Goal: Task Accomplishment & Management: Manage account settings

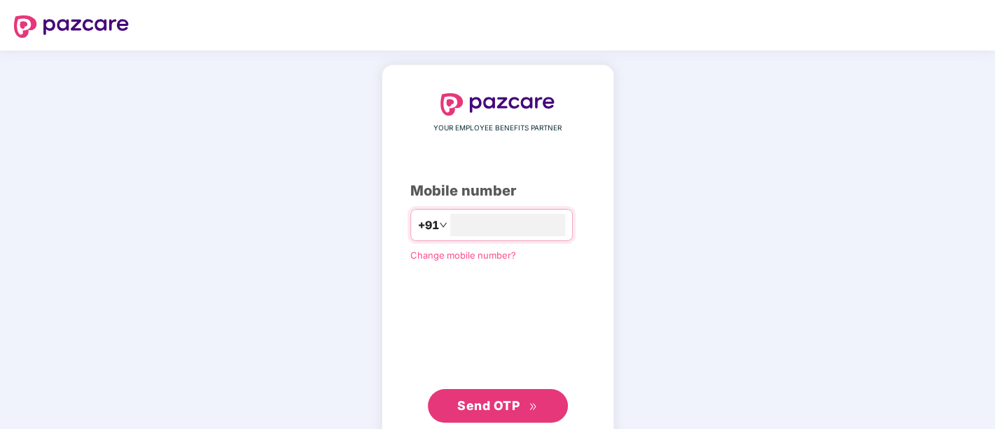
type input "**********"
click at [488, 398] on span "Send OTP" at bounding box center [488, 405] width 62 height 15
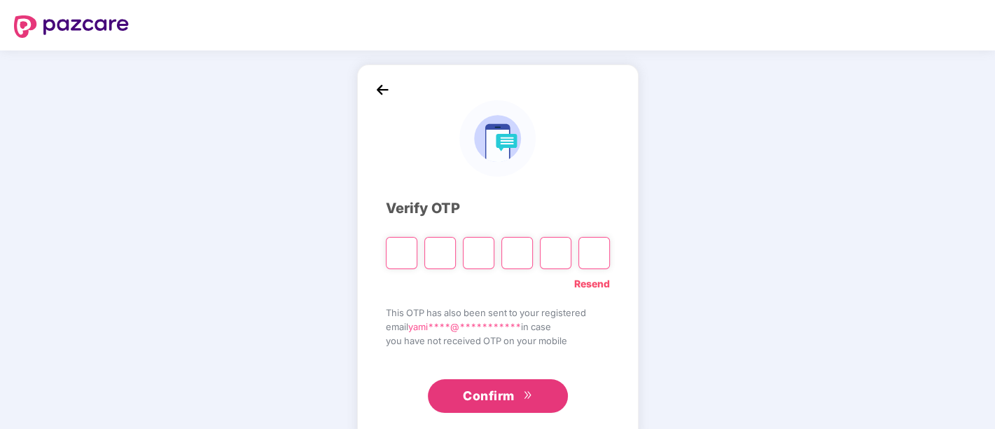
paste input "*"
type input "*"
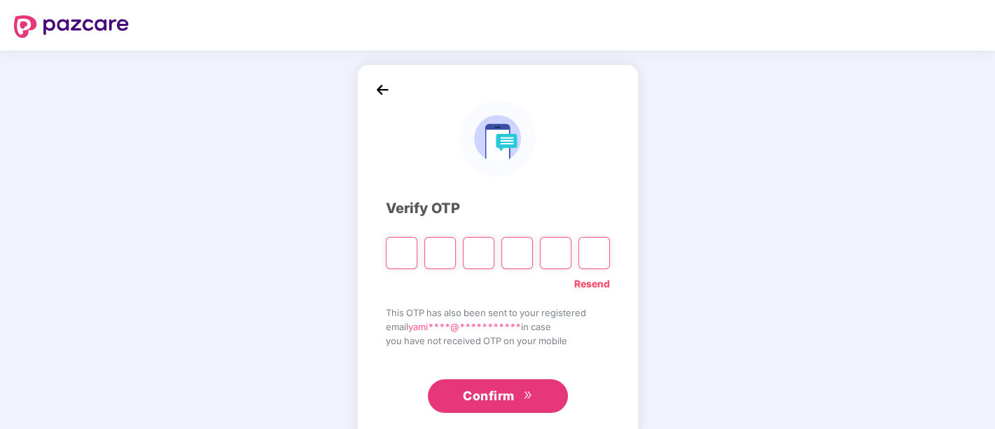
type input "*"
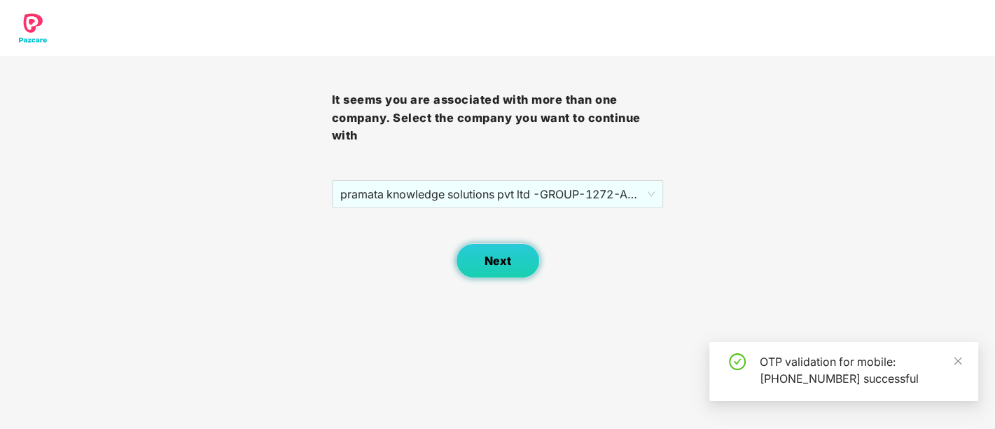
click at [500, 272] on button "Next" at bounding box center [498, 260] width 84 height 35
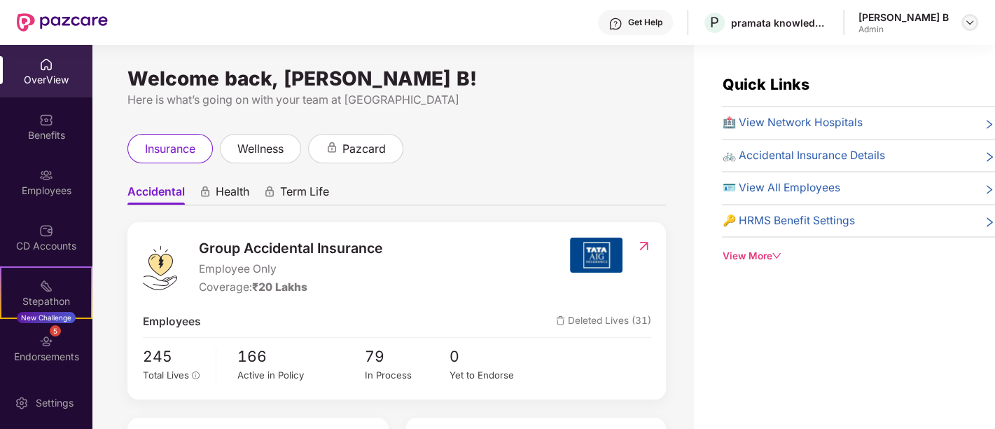
click at [965, 26] on img at bounding box center [970, 22] width 11 height 11
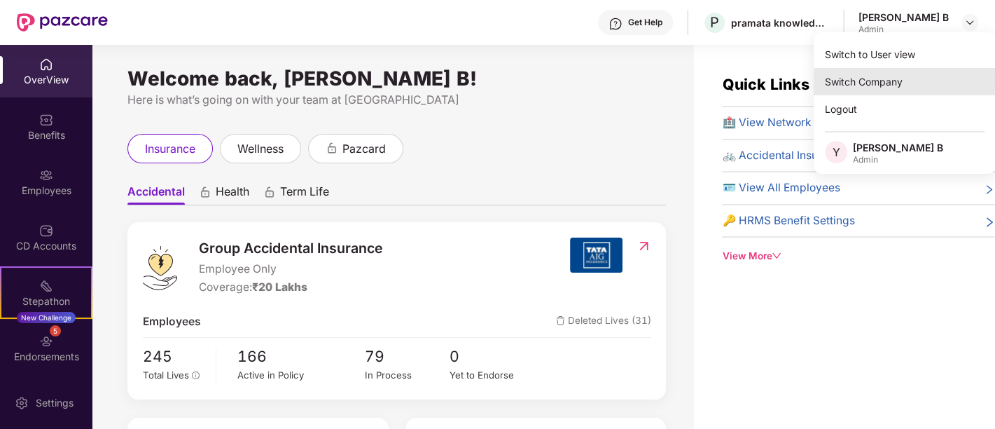
click at [861, 75] on div "Switch Company" at bounding box center [905, 81] width 182 height 27
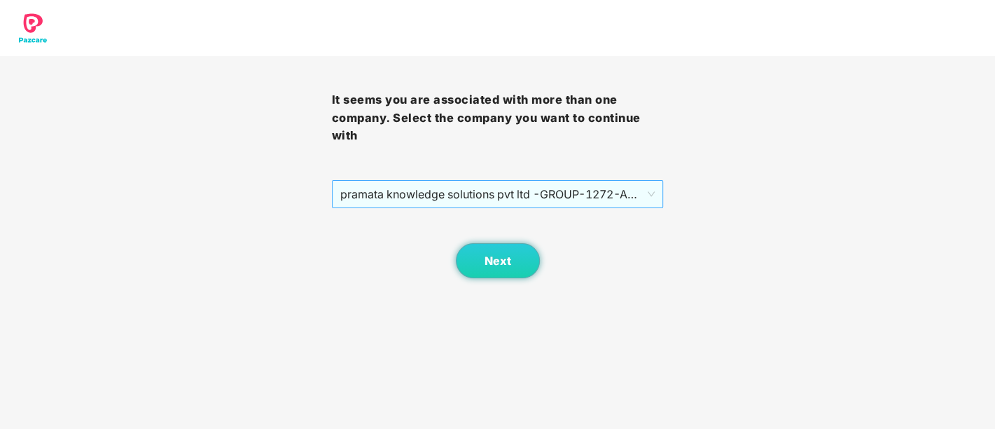
click at [492, 198] on span "pramata knowledge solutions pvt ltd -GROUP - 1272 - ADMIN" at bounding box center [497, 194] width 315 height 27
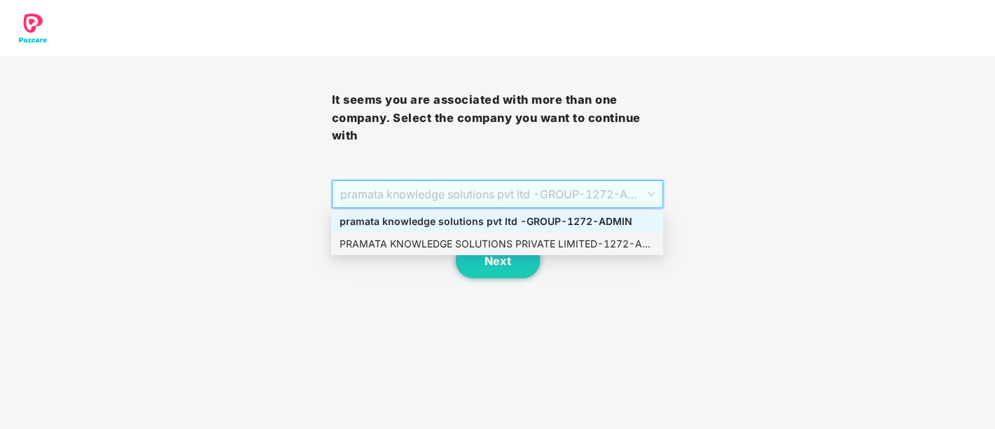
click at [478, 239] on div "PRAMATA KNOWLEDGE SOLUTIONS PRIVATE LIMITED - 1272 - ADMIN" at bounding box center [497, 243] width 315 height 15
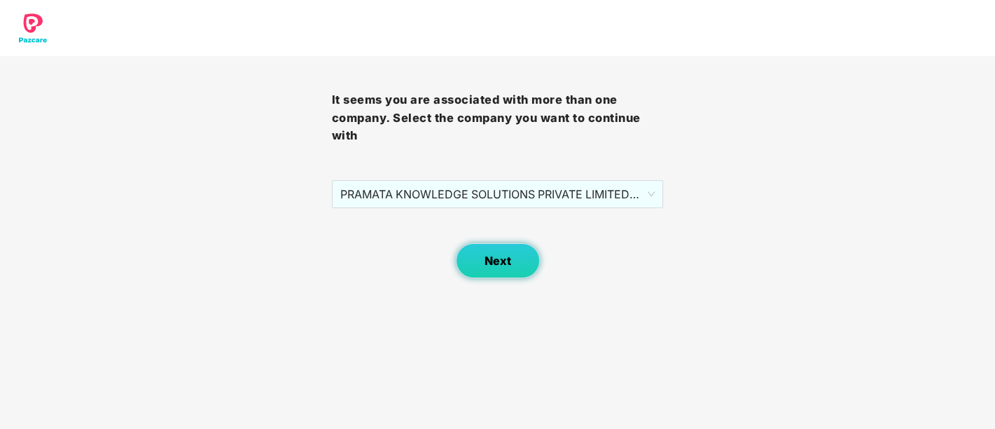
click at [489, 263] on span "Next" at bounding box center [498, 260] width 27 height 13
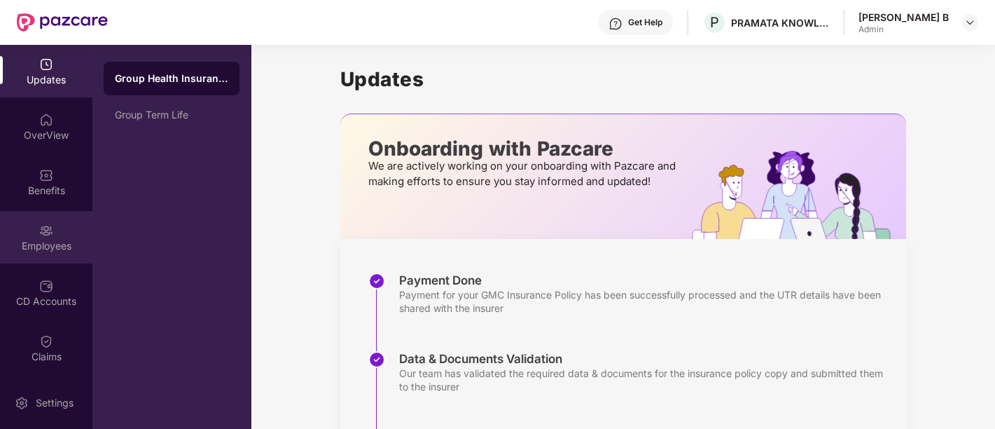
click at [34, 251] on div "Employees" at bounding box center [46, 246] width 92 height 14
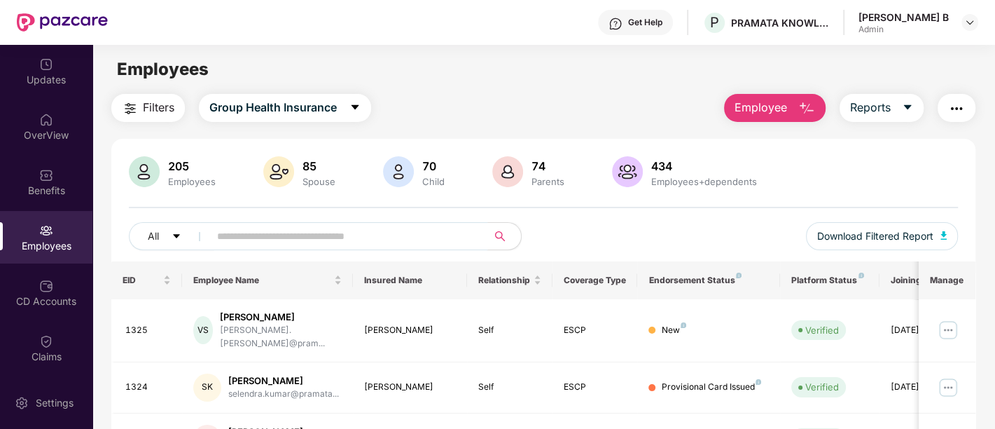
click at [317, 229] on input "text" at bounding box center [342, 236] width 251 height 21
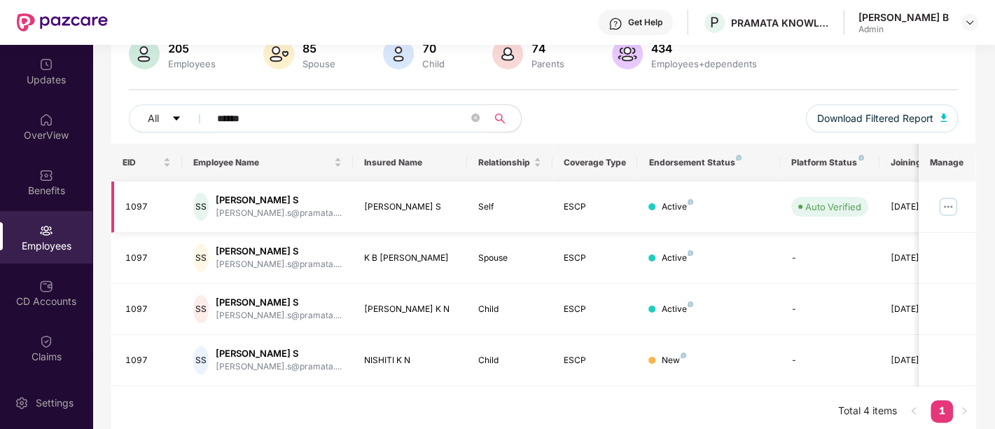
scroll to position [123, 0]
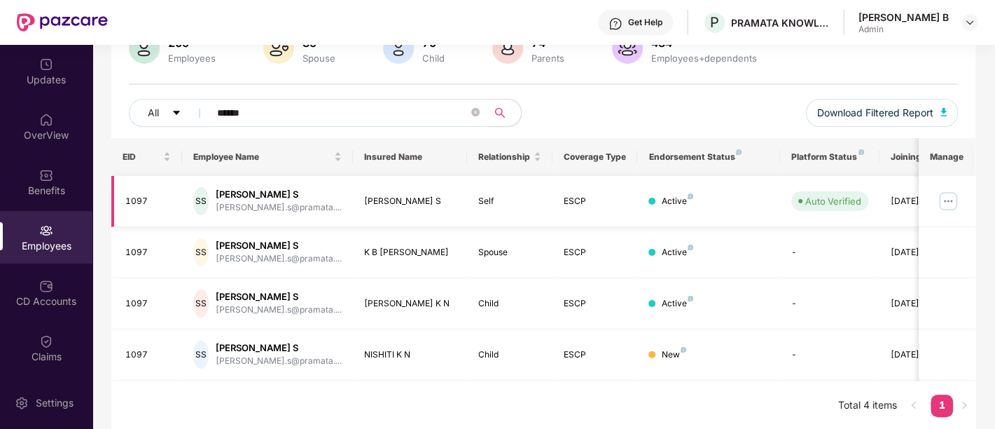
type input "******"
click at [948, 200] on img at bounding box center [948, 201] width 22 height 22
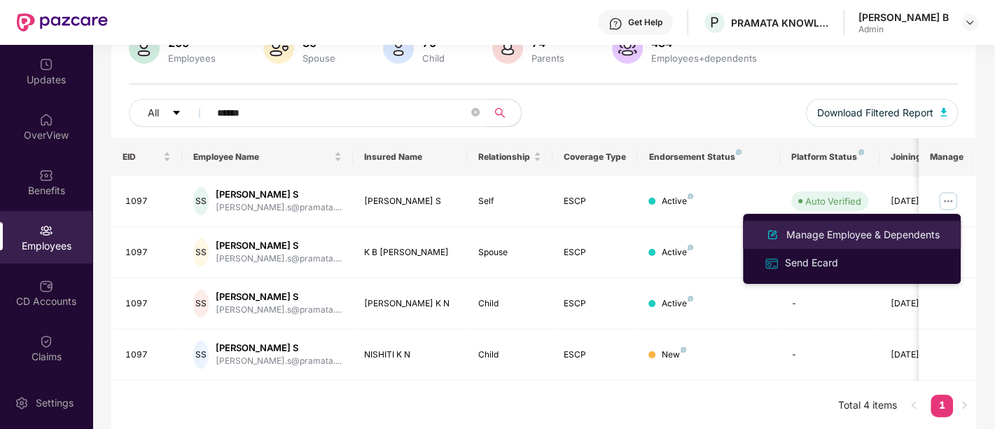
click at [832, 234] on div "Manage Employee & Dependents" at bounding box center [863, 234] width 159 height 15
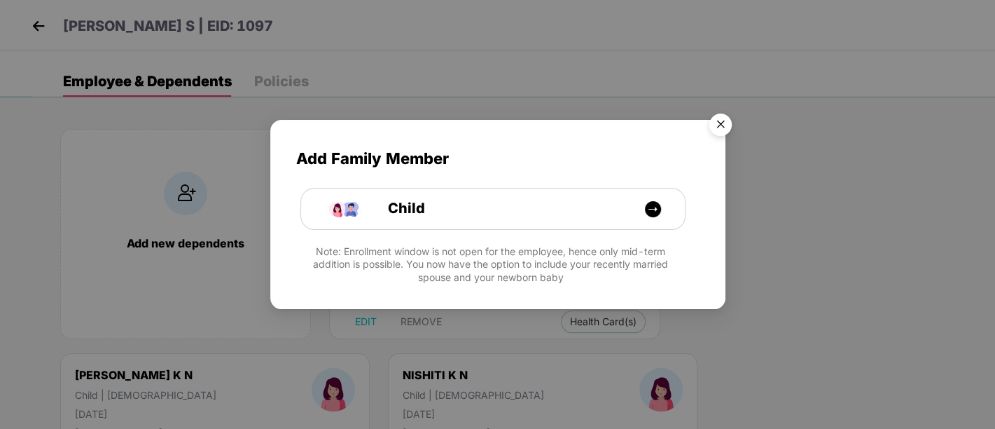
click at [724, 124] on img "Close" at bounding box center [720, 126] width 39 height 39
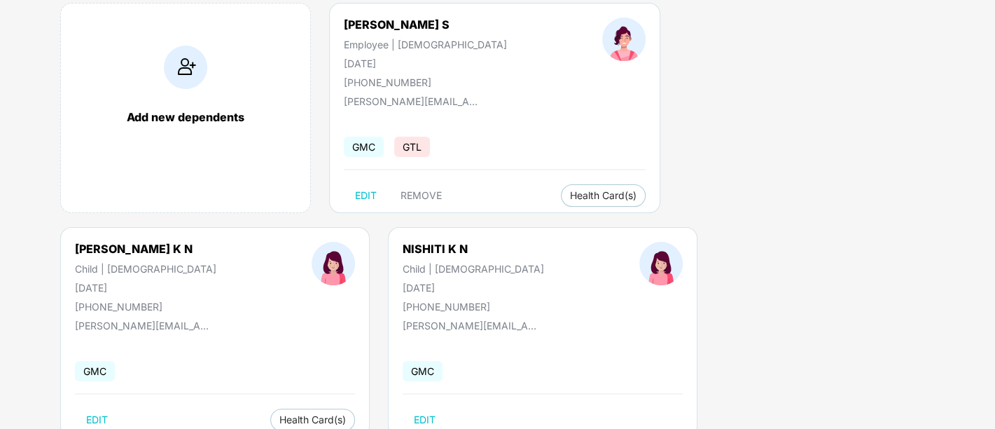
scroll to position [156, 0]
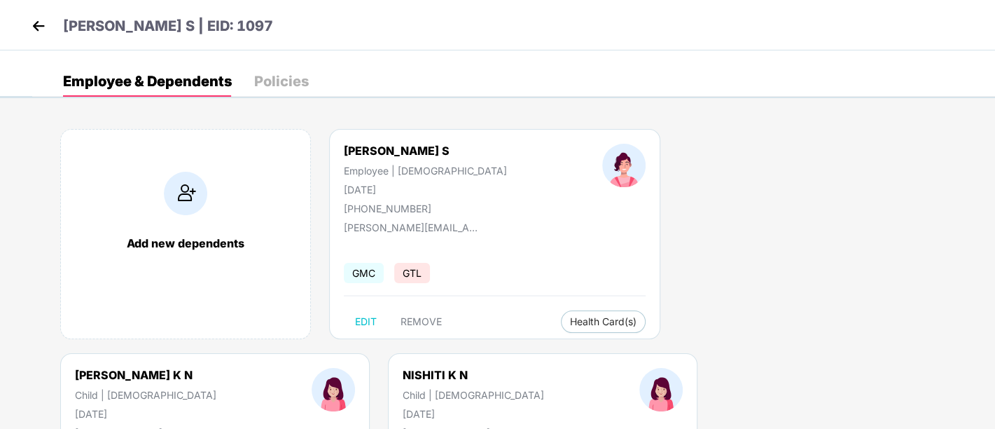
select select "****"
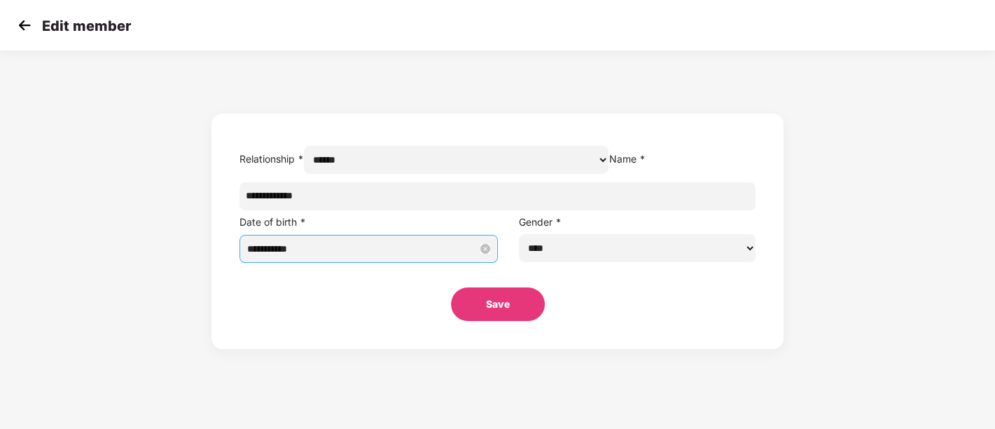
click at [444, 256] on input "**********" at bounding box center [362, 248] width 230 height 15
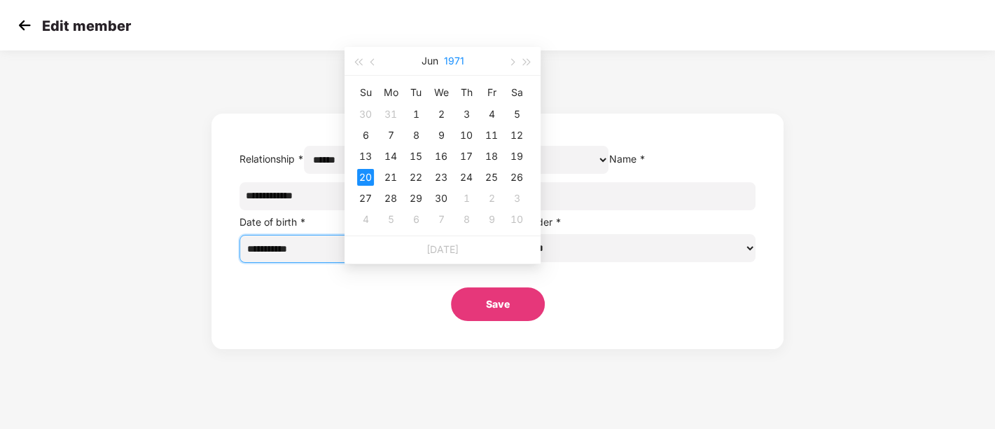
click at [452, 56] on button "1971" at bounding box center [454, 61] width 20 height 28
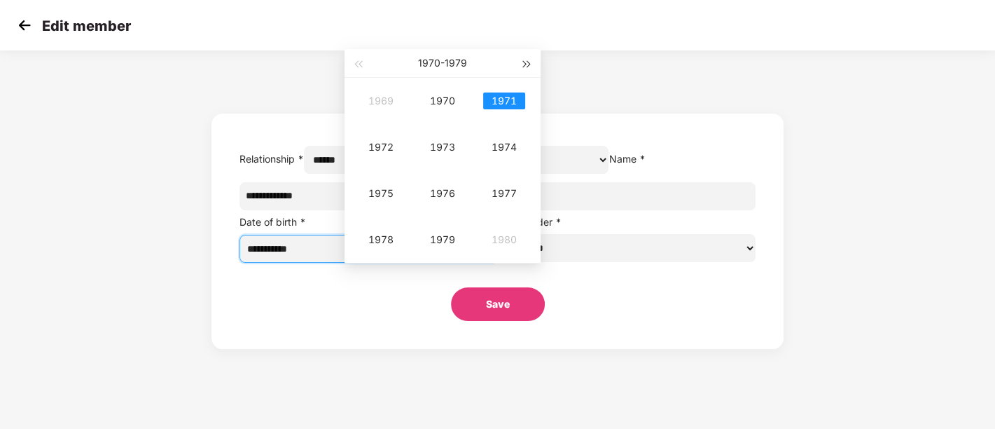
click at [524, 62] on span "button" at bounding box center [527, 64] width 7 height 7
click at [504, 99] on div "1981" at bounding box center [504, 100] width 42 height 17
click at [506, 147] on div "Jun" at bounding box center [504, 147] width 42 height 17
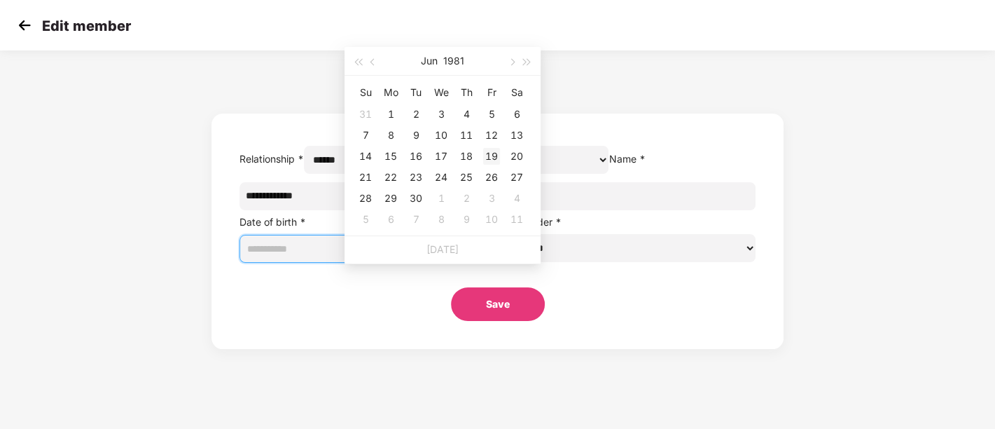
type input "**********"
click at [490, 155] on div "19" at bounding box center [491, 156] width 17 height 17
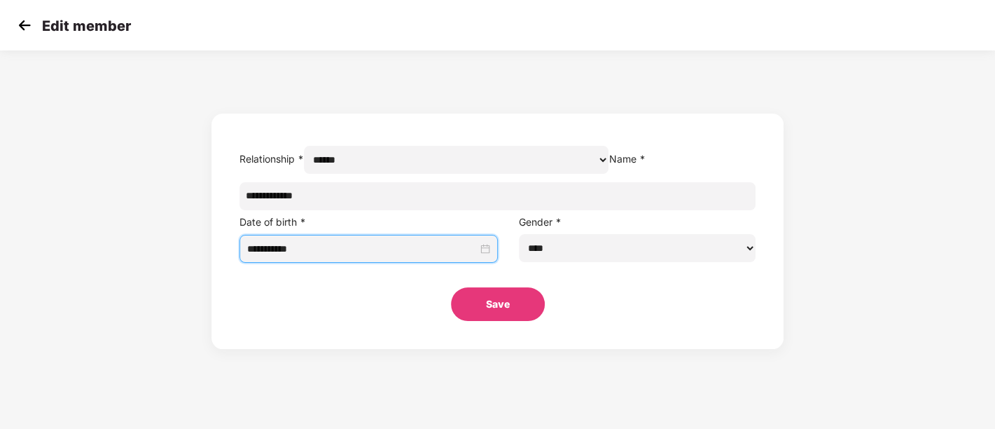
click at [502, 321] on button "Save" at bounding box center [498, 304] width 94 height 34
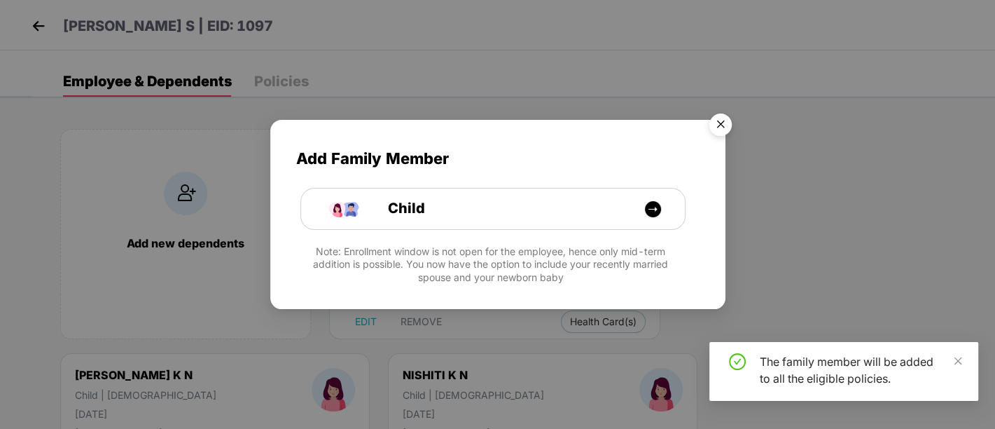
click at [728, 129] on img "Close" at bounding box center [720, 126] width 39 height 39
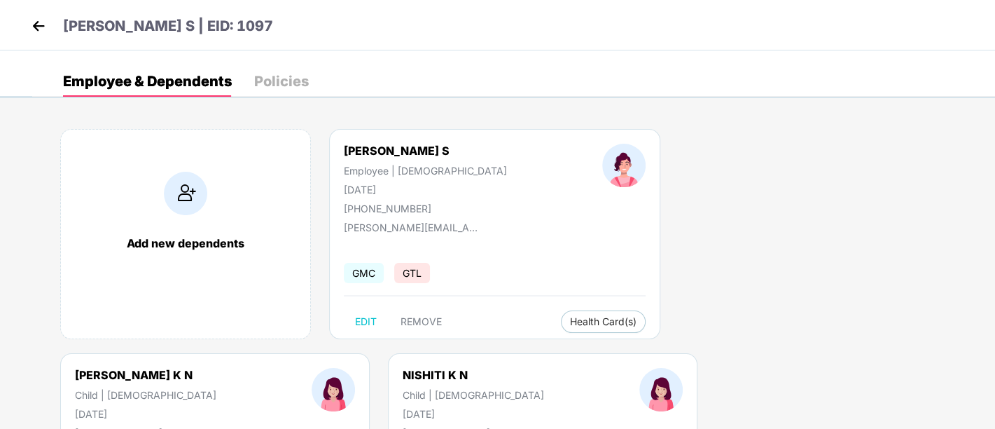
click at [29, 28] on img at bounding box center [38, 25] width 21 height 21
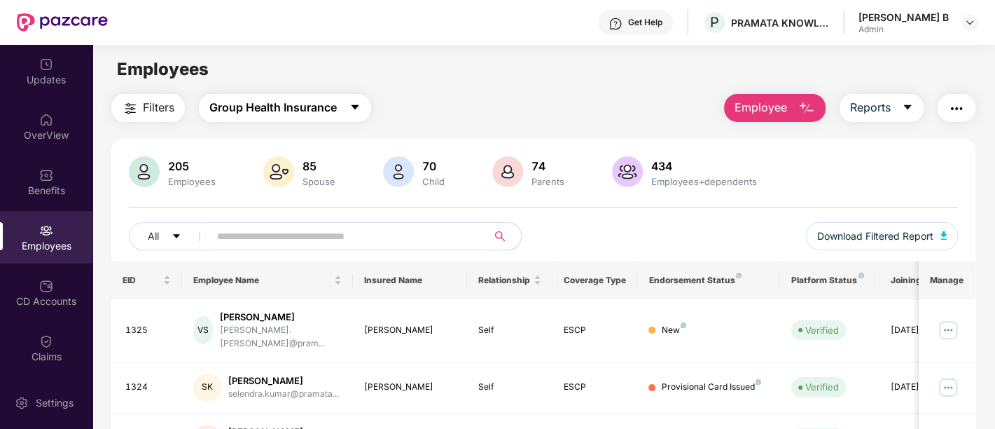
click at [266, 104] on span "Group Health Insurance" at bounding box center [272, 108] width 127 height 18
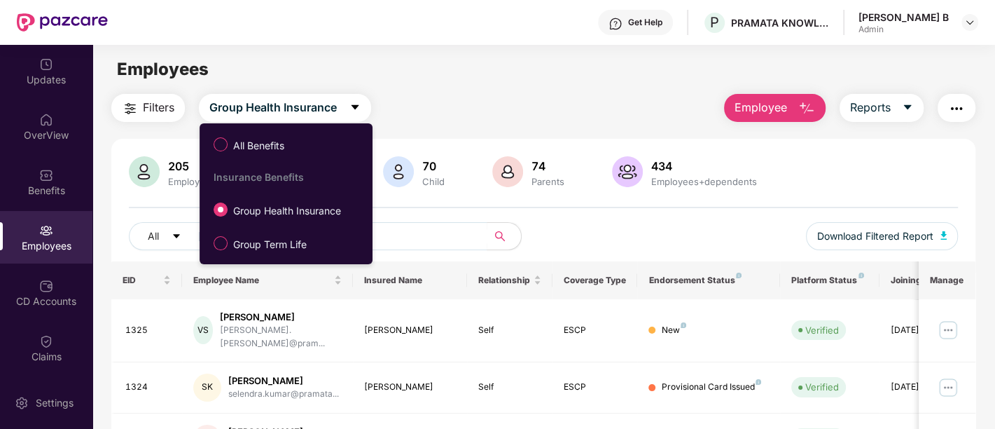
click at [435, 78] on div "Employees" at bounding box center [543, 69] width 902 height 27
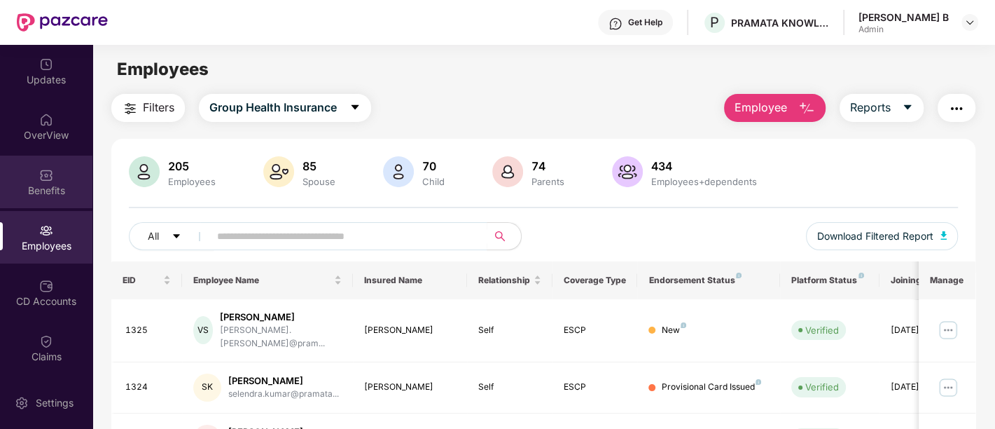
click at [49, 184] on div "Benefits" at bounding box center [46, 191] width 92 height 14
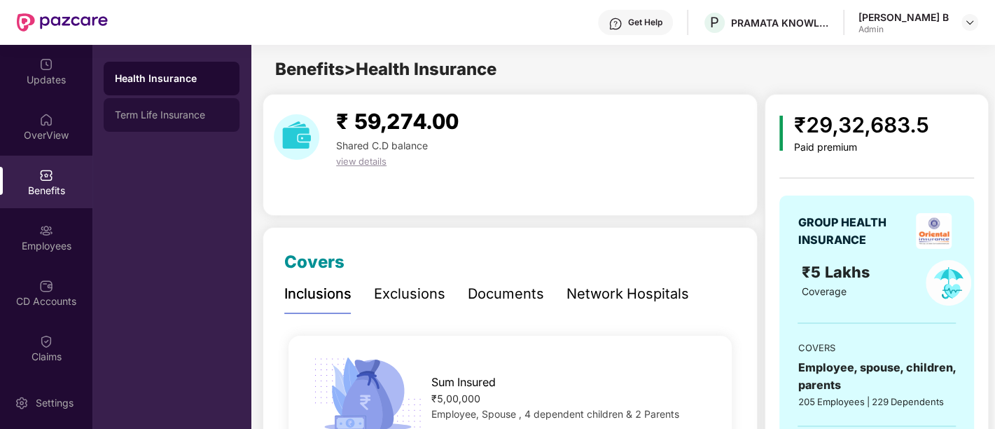
click at [191, 108] on div "Term Life Insurance" at bounding box center [172, 115] width 136 height 34
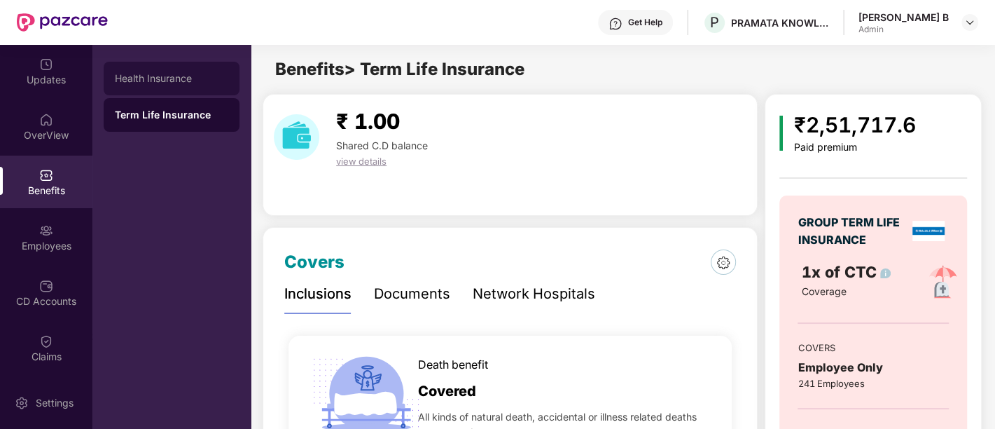
click at [181, 85] on div "Health Insurance" at bounding box center [172, 79] width 136 height 34
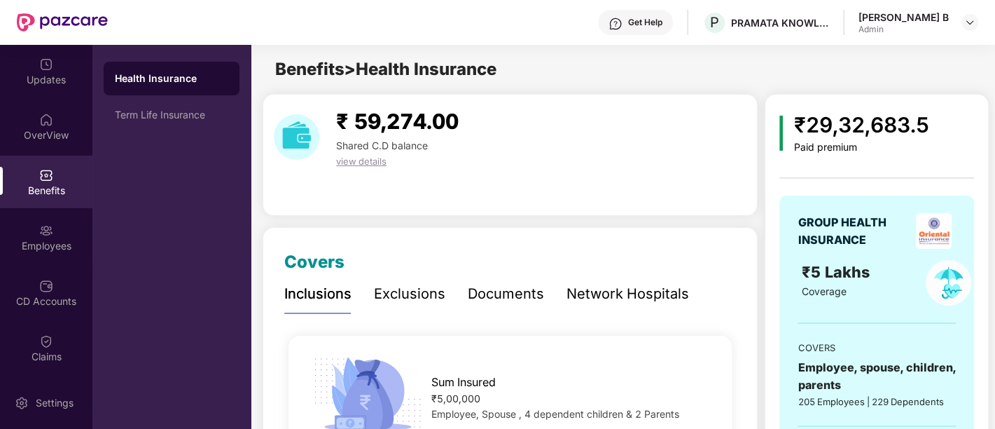
click at [400, 299] on div "Exclusions" at bounding box center [409, 294] width 71 height 22
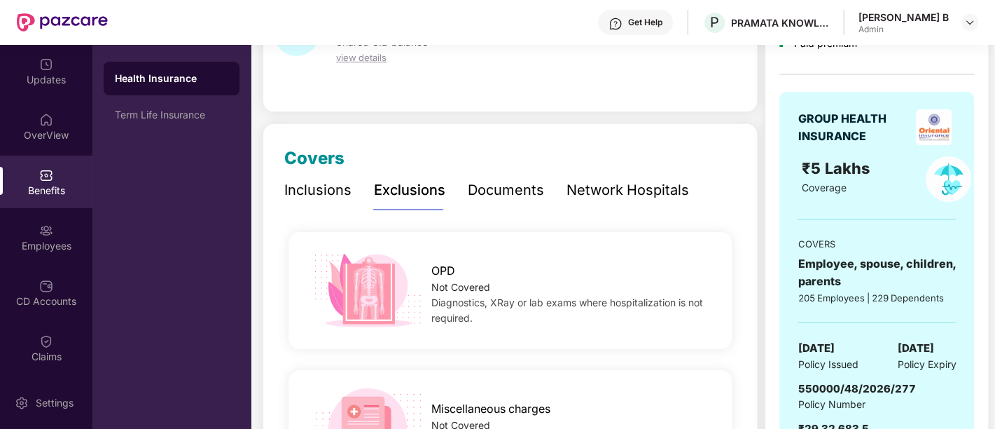
scroll to position [233, 0]
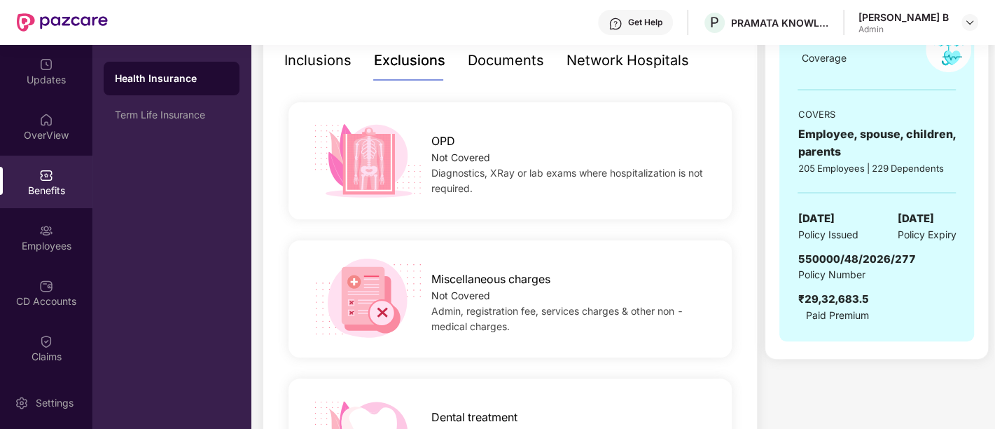
click at [506, 53] on div "Documents" at bounding box center [506, 61] width 76 height 22
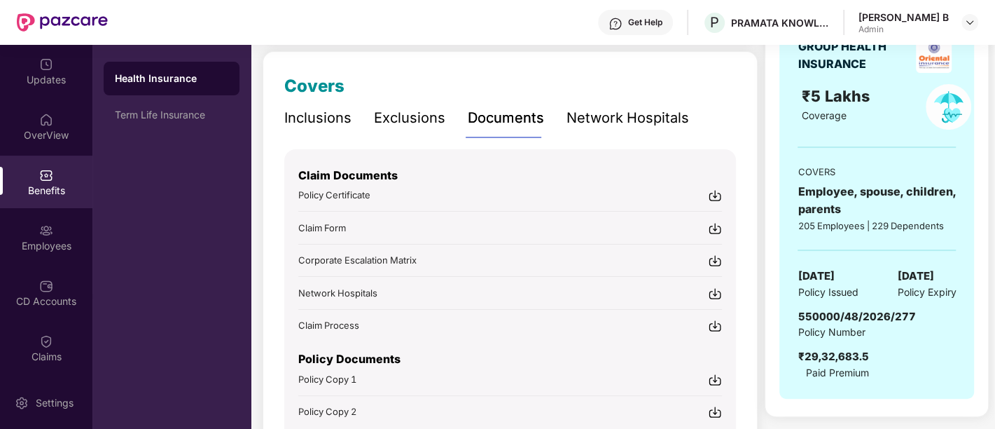
scroll to position [156, 0]
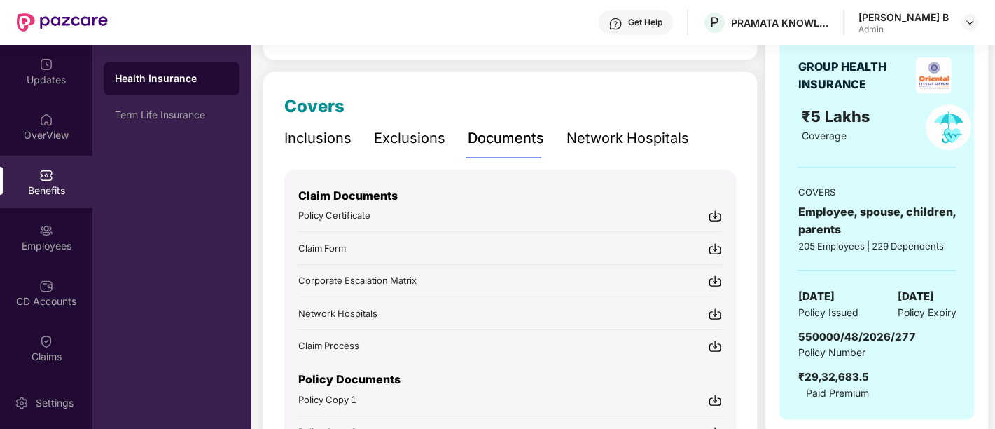
click at [612, 139] on div "Network Hospitals" at bounding box center [628, 138] width 123 height 22
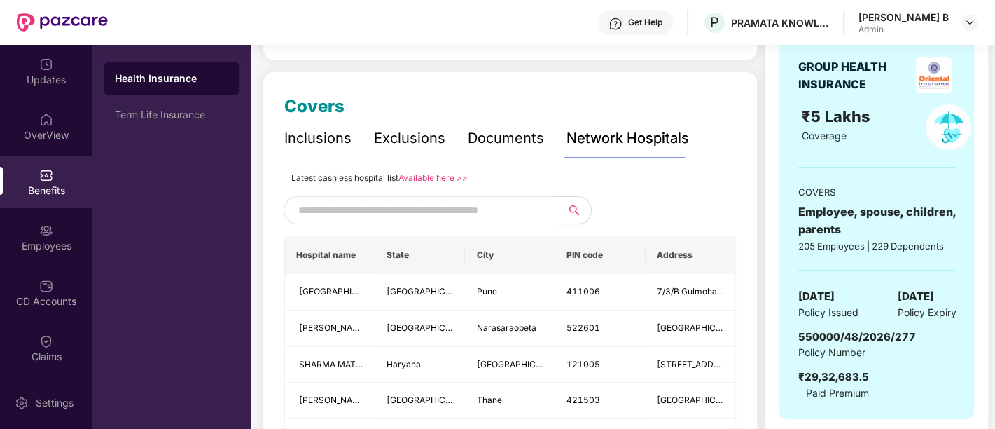
scroll to position [0, 0]
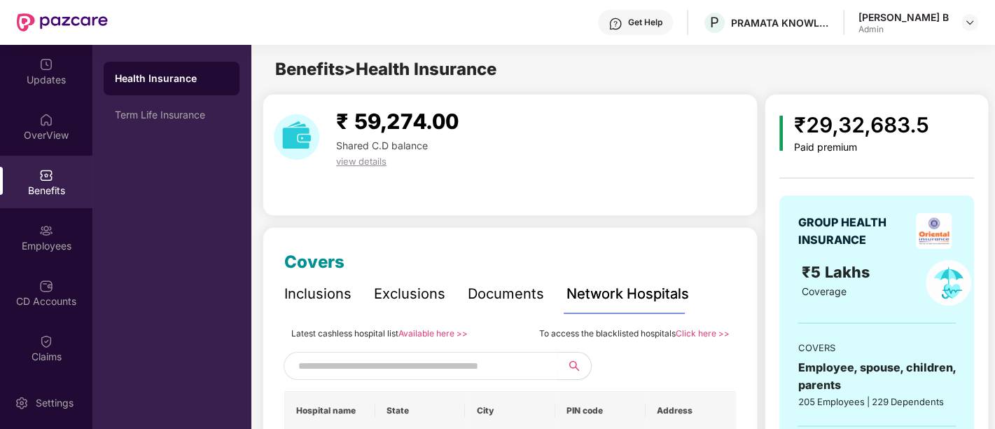
click at [930, 235] on img at bounding box center [934, 231] width 36 height 36
click at [930, 244] on img at bounding box center [934, 231] width 36 height 36
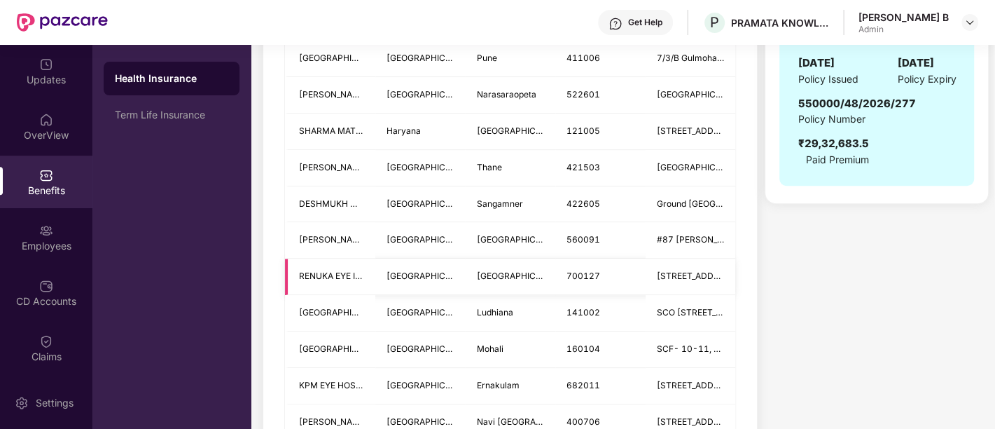
scroll to position [78, 0]
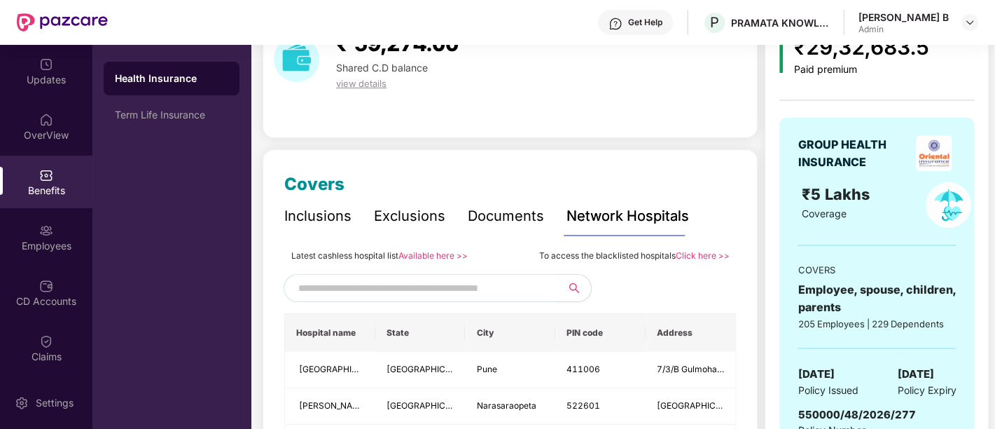
click at [522, 219] on div "Documents" at bounding box center [506, 216] width 76 height 22
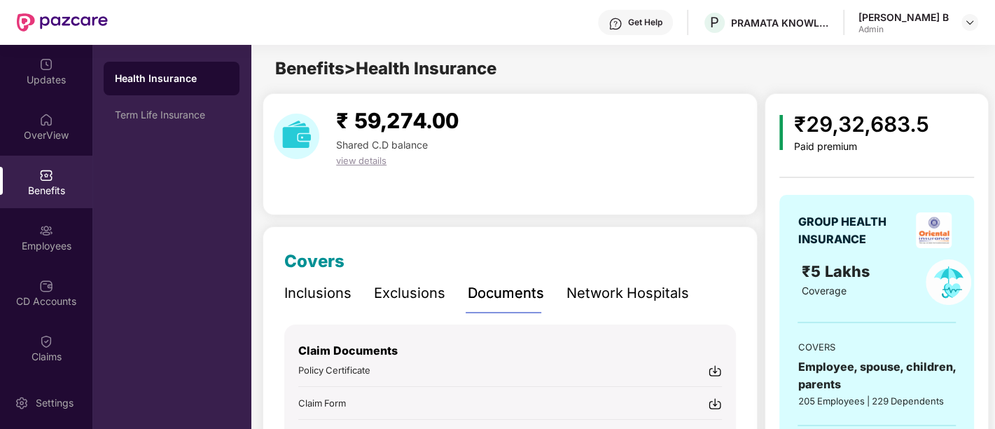
scroll to position [0, 0]
click at [405, 284] on div "Exclusions" at bounding box center [409, 294] width 71 height 22
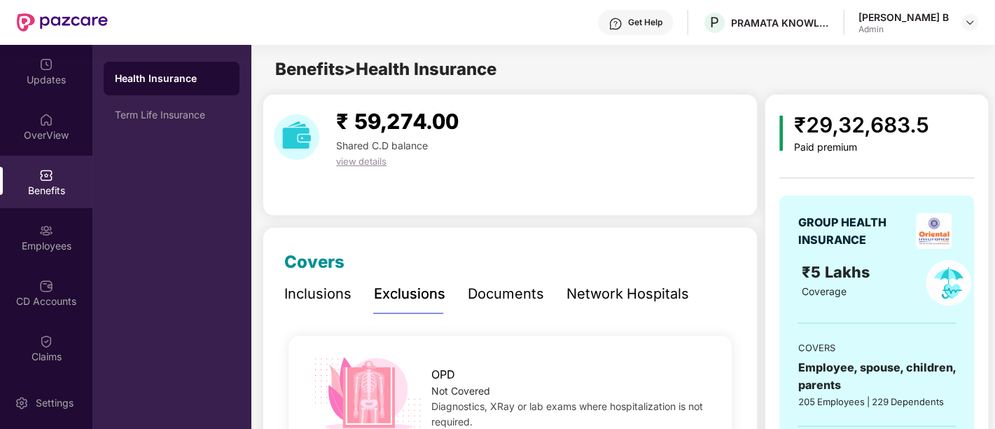
click at [324, 293] on div "Inclusions" at bounding box center [317, 294] width 67 height 22
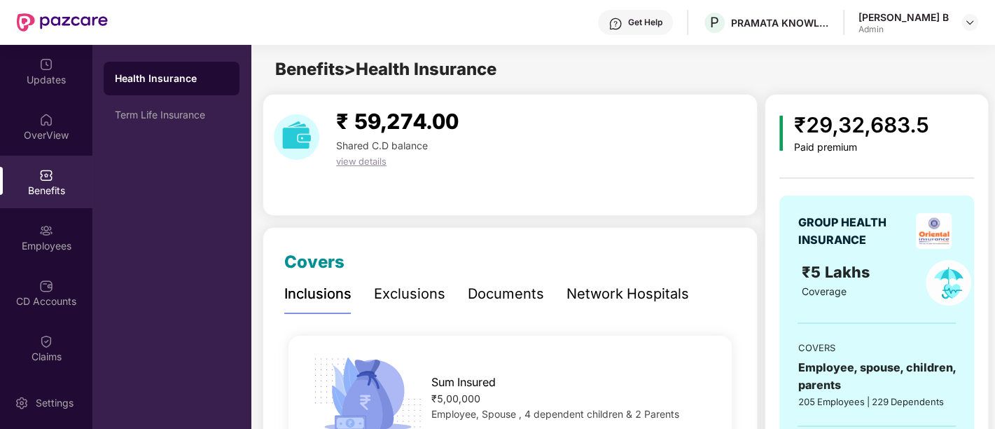
click at [414, 295] on div "Exclusions" at bounding box center [409, 294] width 71 height 22
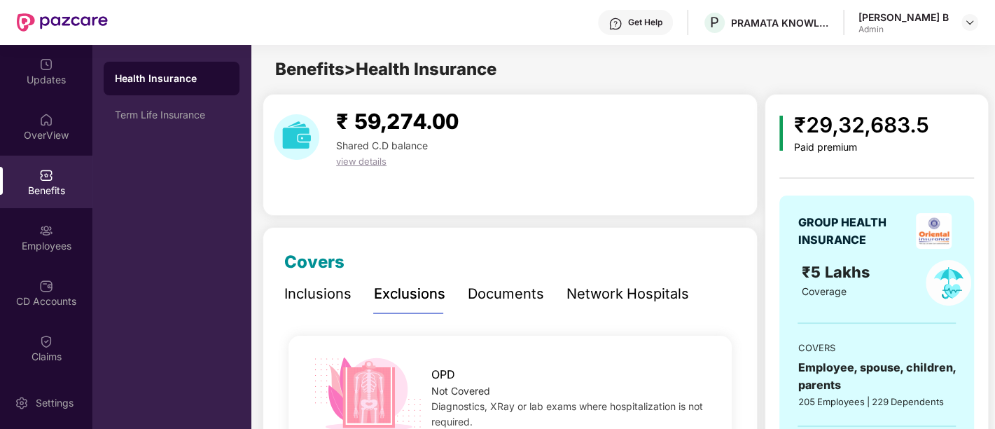
click at [930, 235] on img at bounding box center [934, 231] width 36 height 36
click at [43, 177] on img at bounding box center [46, 175] width 14 height 14
click at [43, 247] on div "Employees" at bounding box center [46, 246] width 92 height 14
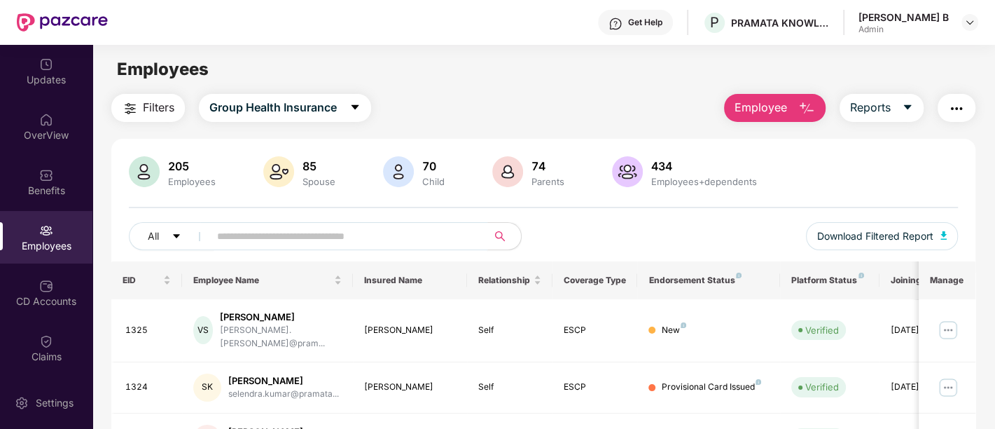
click at [284, 239] on input "text" at bounding box center [342, 236] width 251 height 21
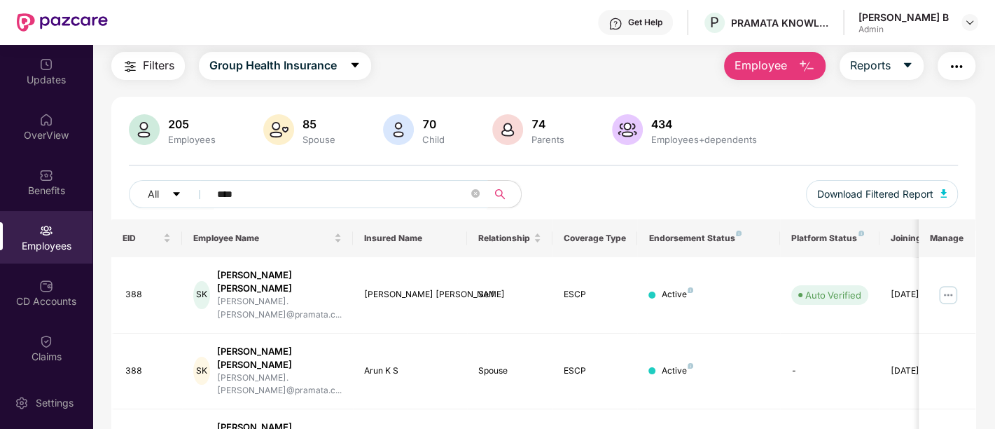
scroll to position [72, 0]
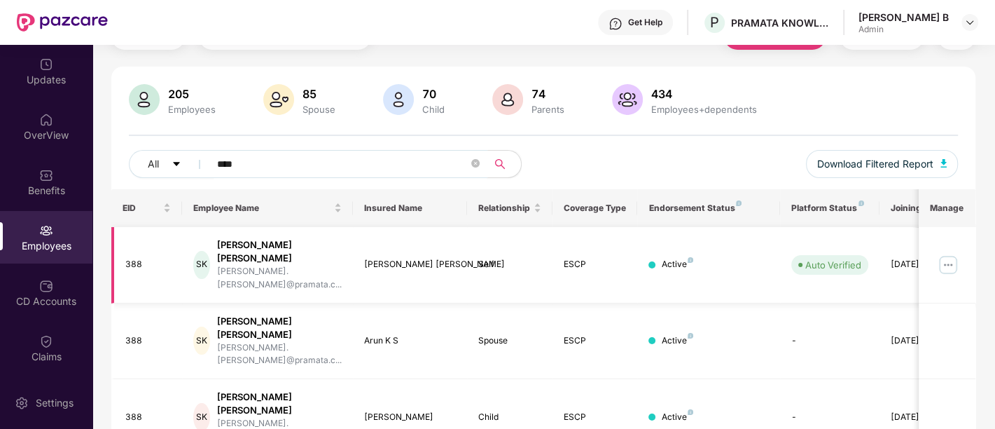
type input "****"
click at [946, 256] on img at bounding box center [948, 265] width 22 height 22
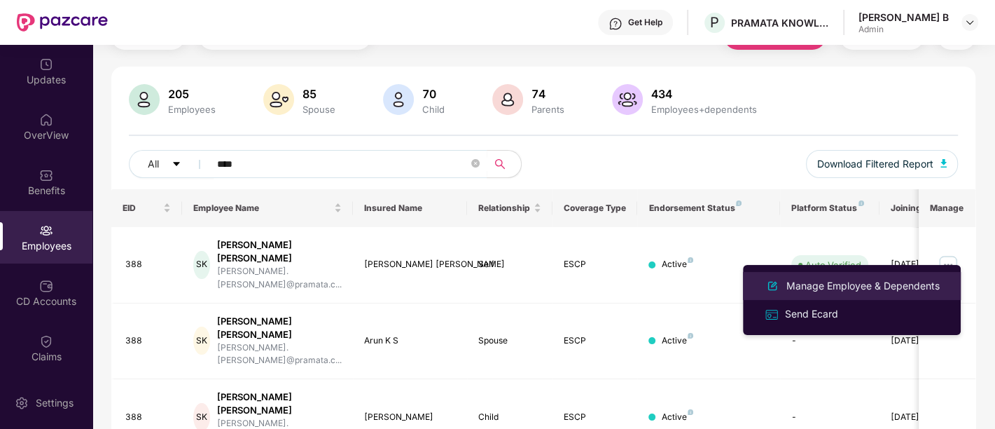
click at [876, 284] on div "Manage Employee & Dependents" at bounding box center [863, 285] width 159 height 15
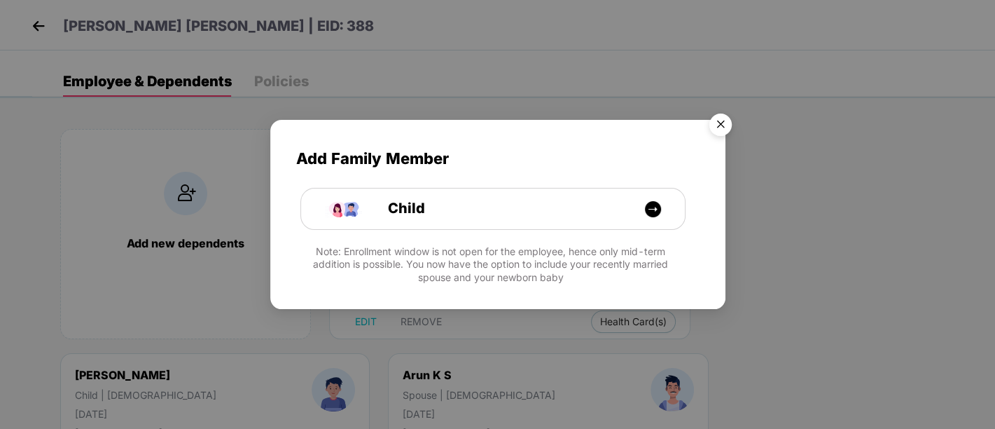
click at [718, 120] on img "Close" at bounding box center [720, 126] width 39 height 39
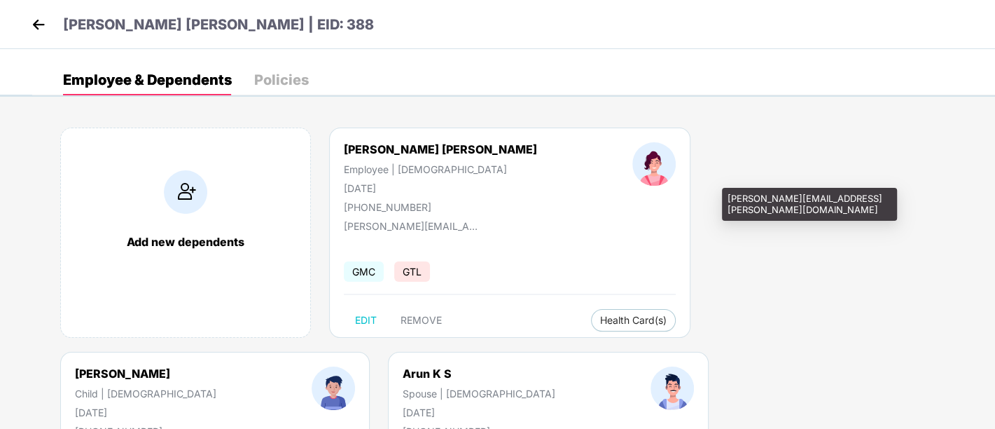
scroll to position [0, 0]
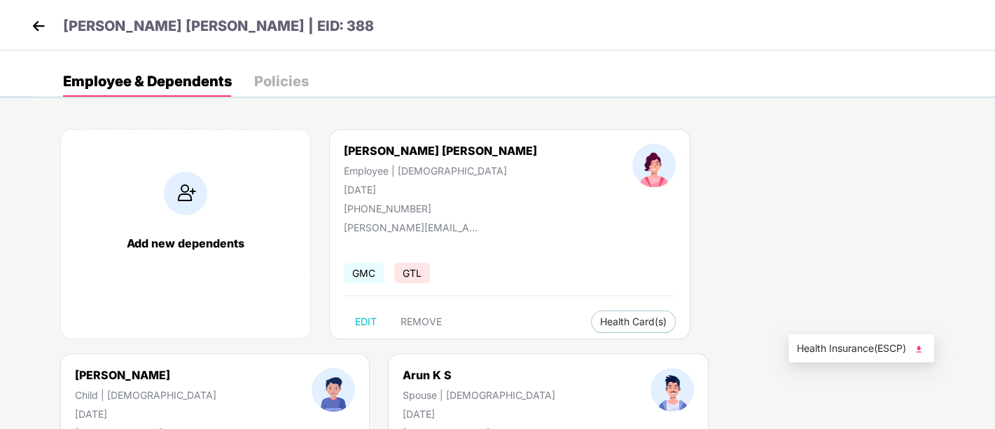
click at [852, 349] on span "Health Insurance(ESCP)" at bounding box center [861, 347] width 129 height 15
